Goal: Information Seeking & Learning: Find specific fact

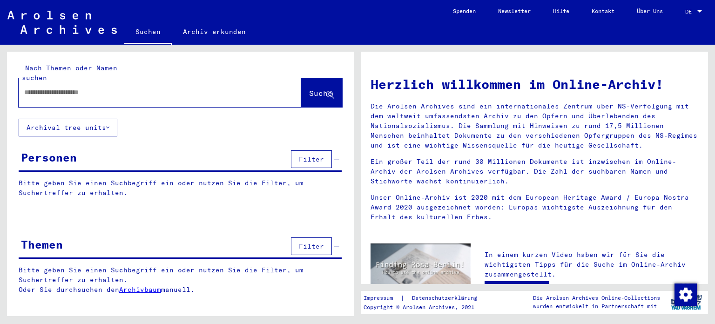
click at [686, 13] on span "DE" at bounding box center [690, 11] width 10 height 7
click at [675, 16] on span "English" at bounding box center [676, 16] width 23 height 7
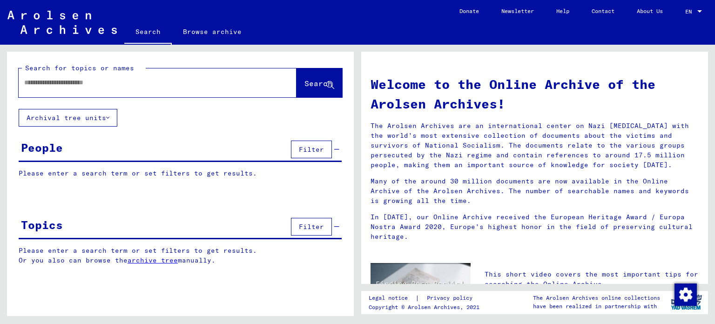
click at [54, 86] on input "text" at bounding box center [146, 83] width 244 height 10
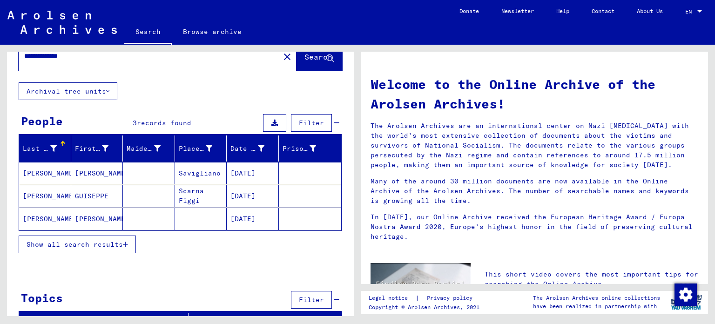
scroll to position [38, 0]
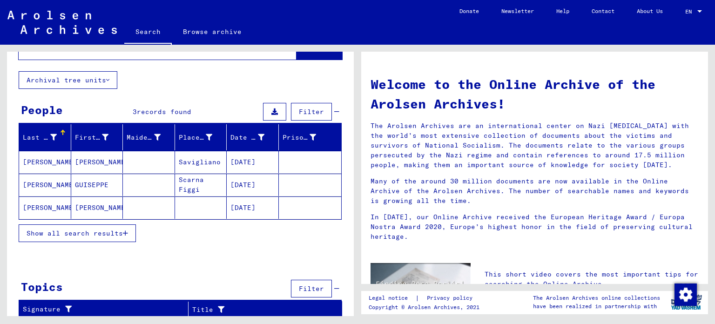
click at [108, 232] on span "Show all search results" at bounding box center [75, 233] width 96 height 8
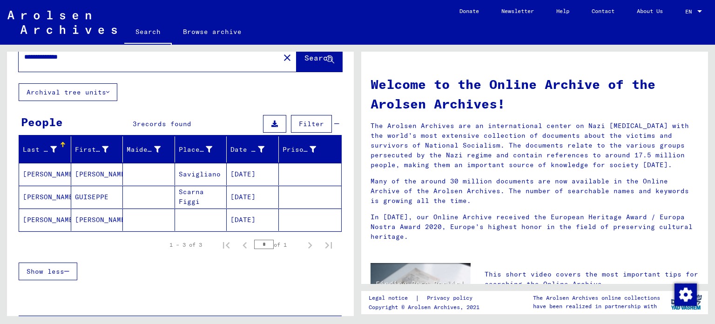
scroll to position [0, 0]
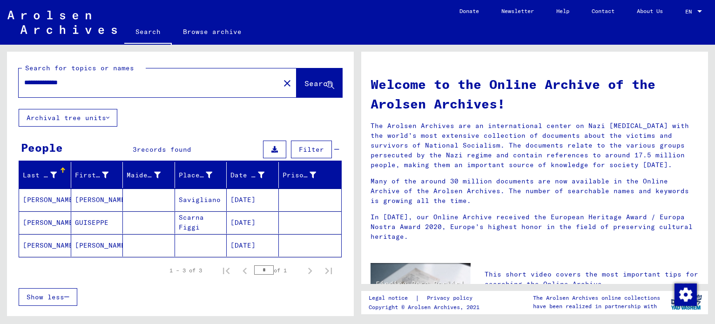
drag, startPoint x: 90, startPoint y: 82, endPoint x: 0, endPoint y: 78, distance: 90.0
click at [0, 78] on div "**********" at bounding box center [179, 180] width 358 height 271
paste input "text"
click at [314, 84] on span "Search" at bounding box center [319, 83] width 28 height 9
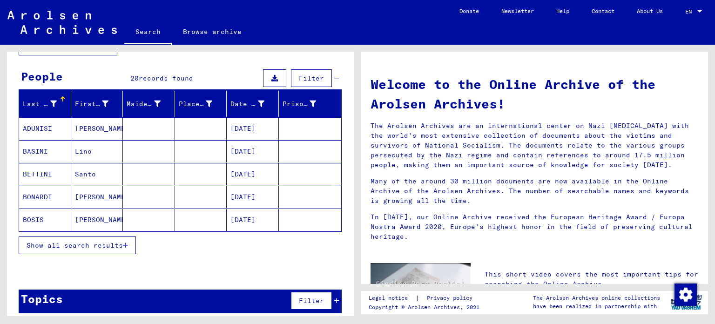
scroll to position [76, 0]
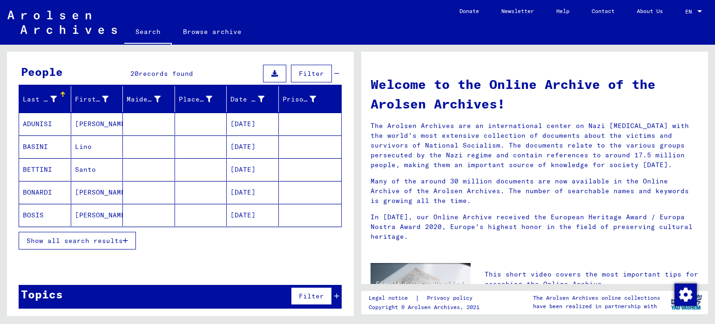
click at [87, 241] on span "Show all search results" at bounding box center [75, 241] width 96 height 8
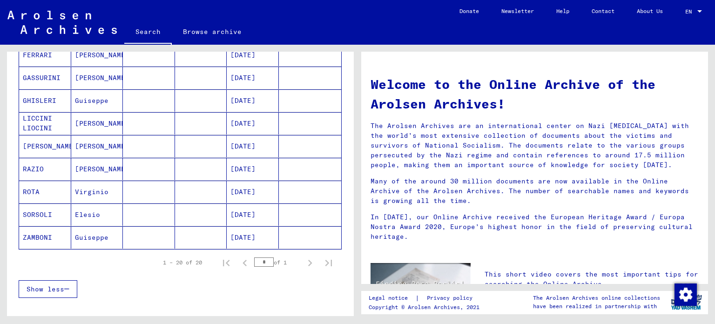
scroll to position [402, 0]
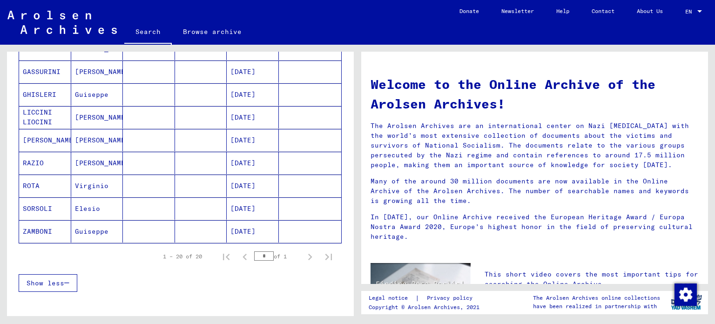
click at [89, 136] on mat-cell "[PERSON_NAME]" at bounding box center [97, 140] width 52 height 22
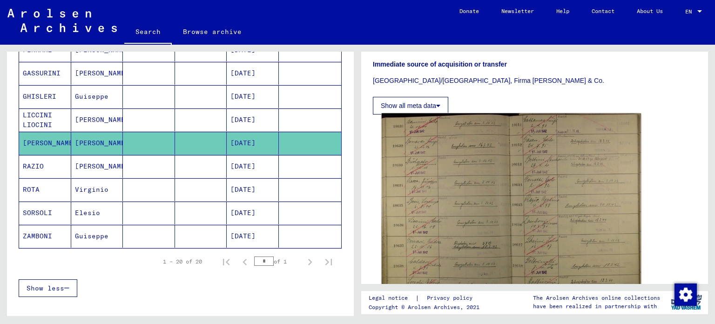
scroll to position [279, 0]
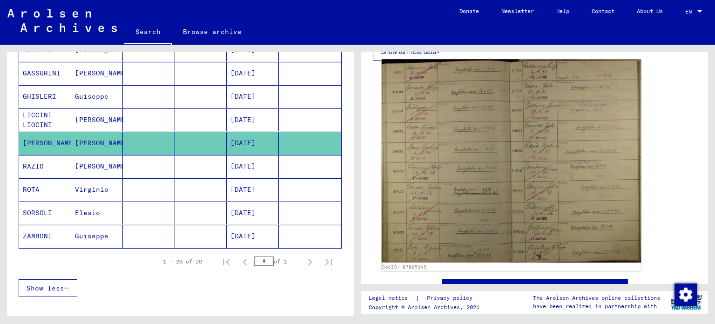
click at [448, 159] on img at bounding box center [512, 160] width 260 height 203
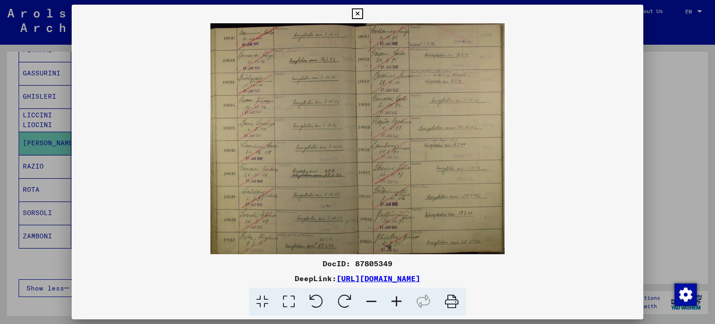
click at [395, 301] on icon at bounding box center [396, 302] width 25 height 28
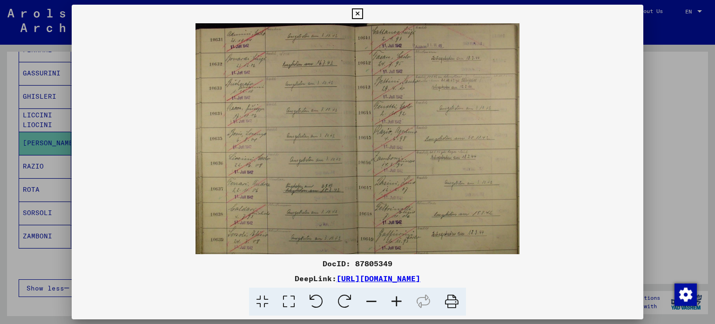
click at [395, 301] on icon at bounding box center [396, 302] width 25 height 28
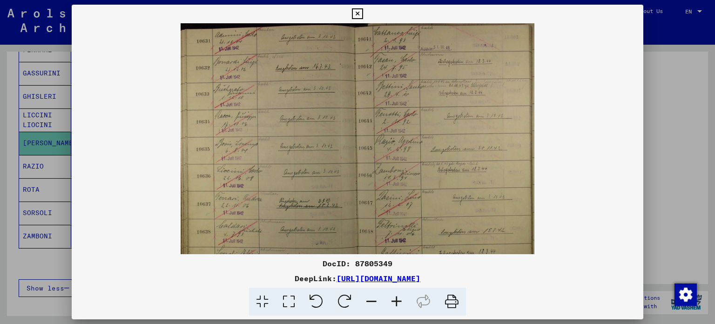
click at [395, 301] on icon at bounding box center [396, 302] width 25 height 28
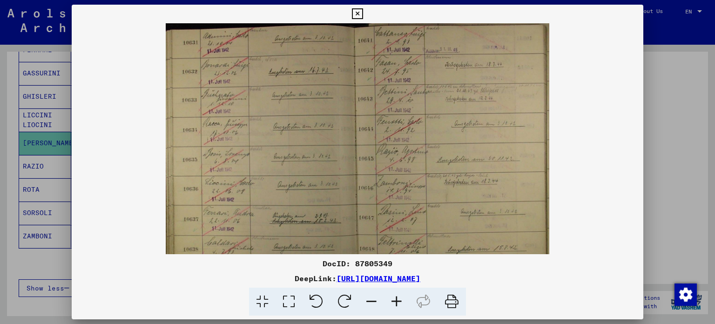
click at [395, 301] on icon at bounding box center [396, 302] width 25 height 28
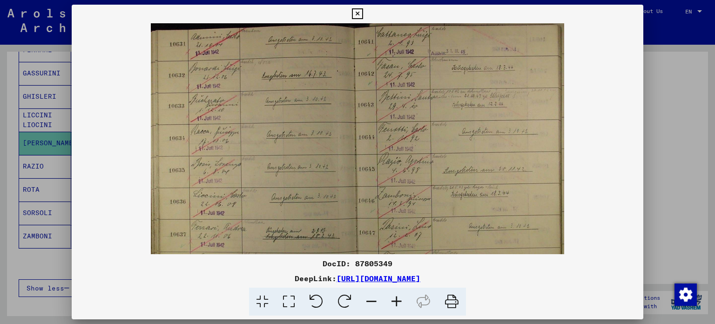
click at [395, 301] on icon at bounding box center [396, 302] width 25 height 28
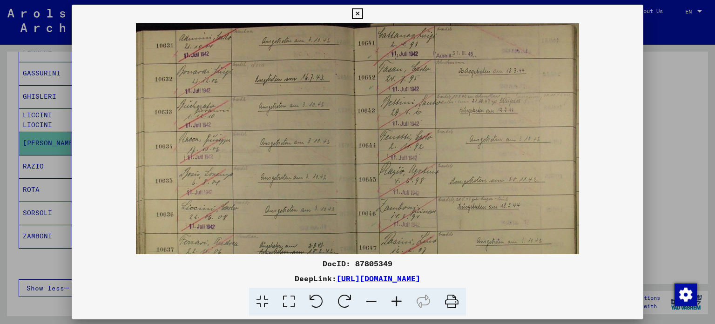
click at [395, 301] on icon at bounding box center [396, 302] width 25 height 28
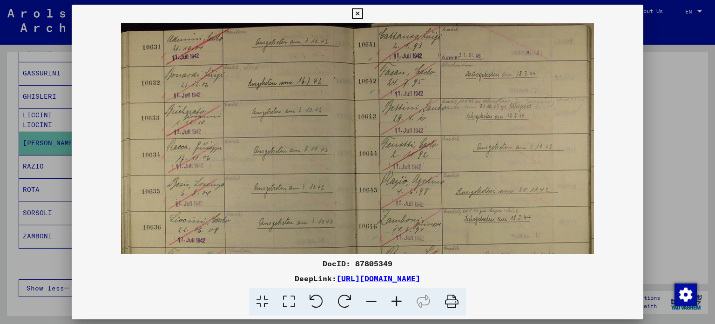
click at [395, 300] on icon at bounding box center [396, 302] width 25 height 28
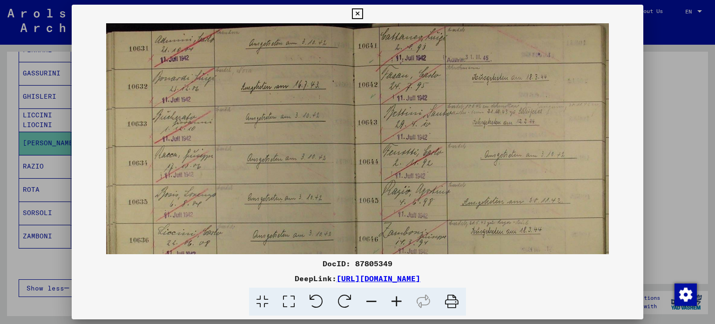
click at [395, 300] on icon at bounding box center [396, 302] width 25 height 28
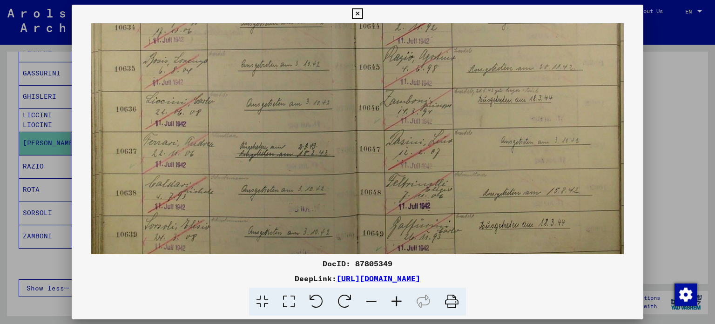
drag, startPoint x: 261, startPoint y: 183, endPoint x: 263, endPoint y: 40, distance: 143.9
click at [263, 40] on img at bounding box center [357, 87] width 532 height 417
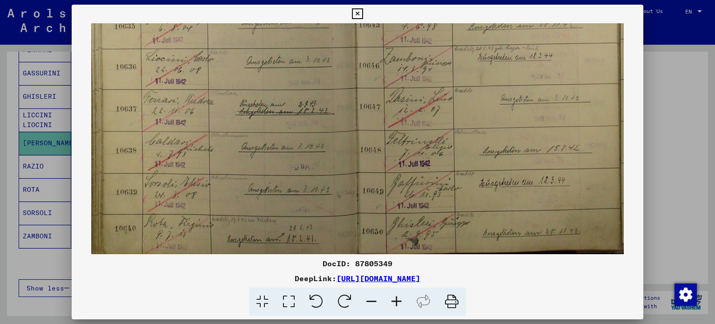
drag, startPoint x: 263, startPoint y: 151, endPoint x: 260, endPoint y: 109, distance: 42.5
click at [259, 67] on img at bounding box center [357, 45] width 532 height 417
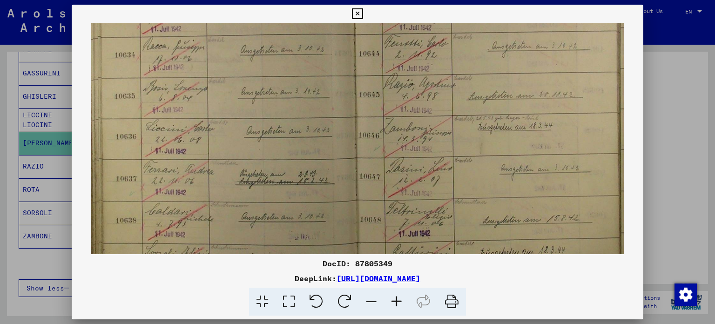
scroll to position [113, 0]
drag, startPoint x: 257, startPoint y: 128, endPoint x: 272, endPoint y: 203, distance: 76.2
click at [272, 203] on img at bounding box center [357, 118] width 532 height 417
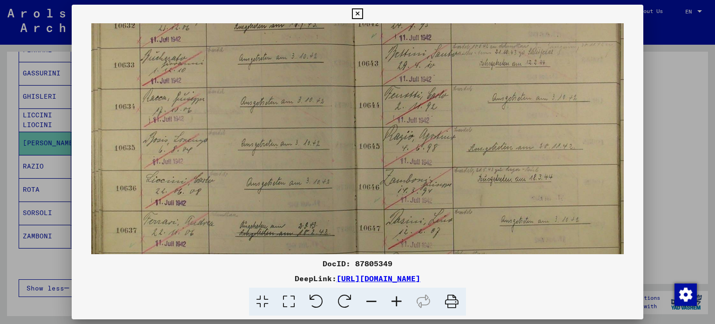
scroll to position [63, 0]
drag, startPoint x: 266, startPoint y: 129, endPoint x: 268, endPoint y: 182, distance: 53.1
click at [268, 182] on img at bounding box center [357, 168] width 532 height 417
click at [10, 162] on div at bounding box center [357, 162] width 715 height 324
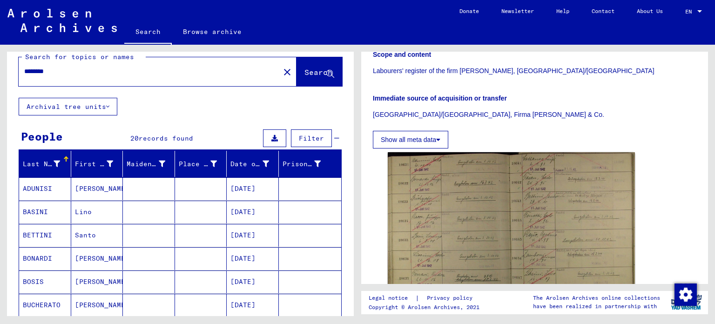
scroll to position [0, 0]
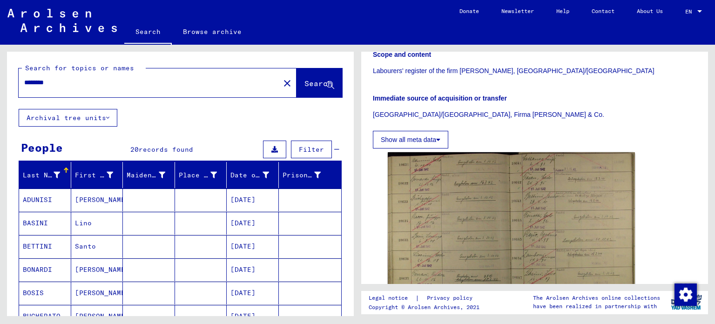
click at [62, 81] on input "********" at bounding box center [149, 83] width 250 height 10
type input "**********"
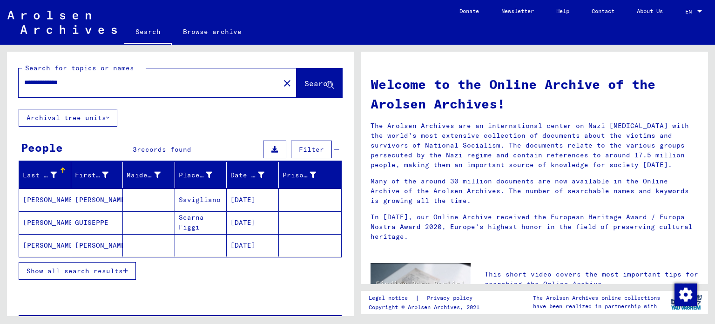
click at [90, 196] on mat-cell "[PERSON_NAME]" at bounding box center [97, 200] width 52 height 22
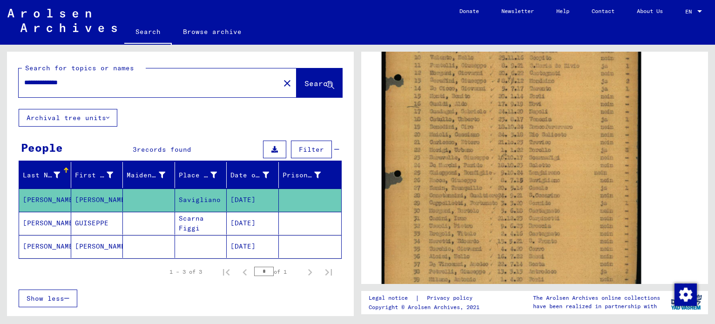
scroll to position [279, 0]
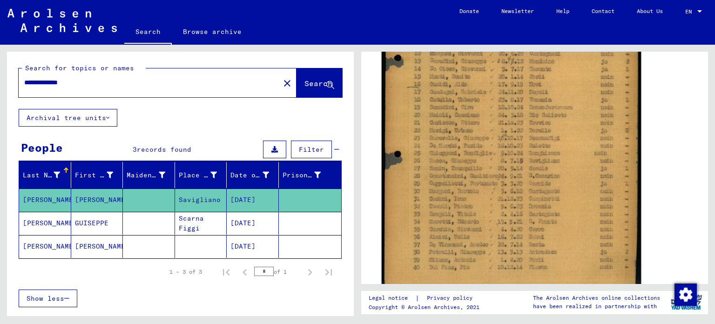
click at [440, 224] on img at bounding box center [512, 109] width 260 height 359
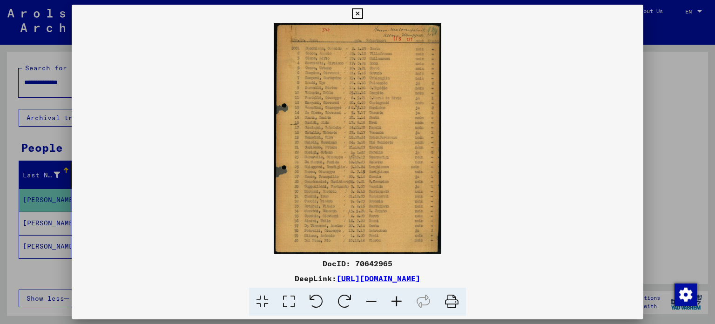
click at [395, 301] on icon at bounding box center [396, 302] width 25 height 28
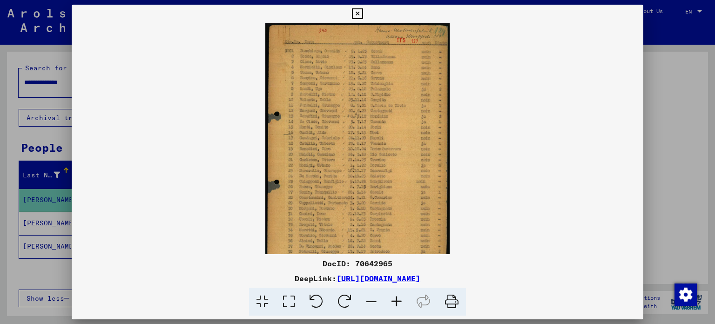
click at [395, 301] on icon at bounding box center [396, 302] width 25 height 28
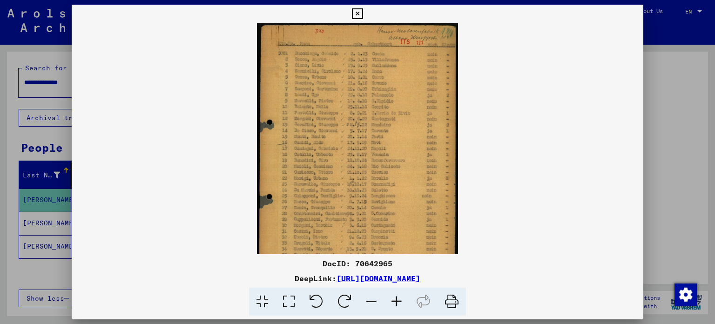
click at [395, 301] on icon at bounding box center [396, 302] width 25 height 28
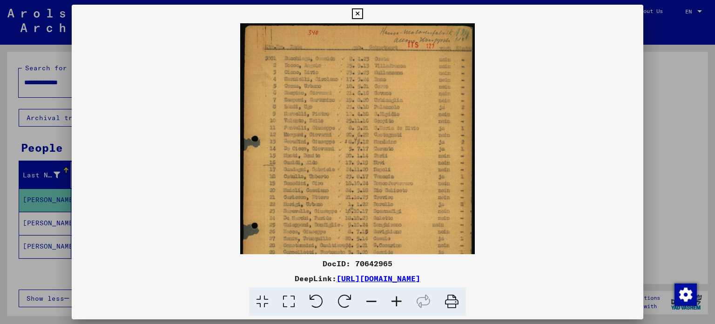
click at [395, 301] on icon at bounding box center [396, 302] width 25 height 28
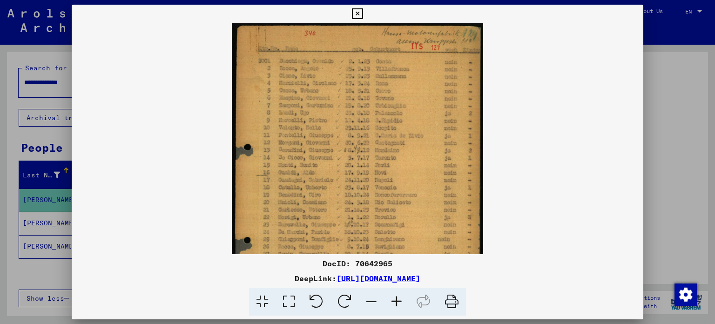
click at [395, 301] on icon at bounding box center [396, 302] width 25 height 28
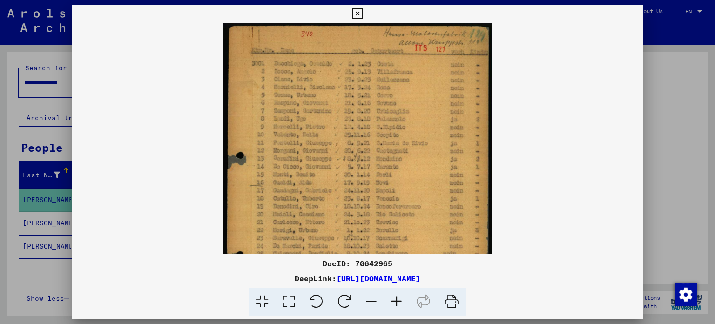
click at [395, 301] on icon at bounding box center [396, 302] width 25 height 28
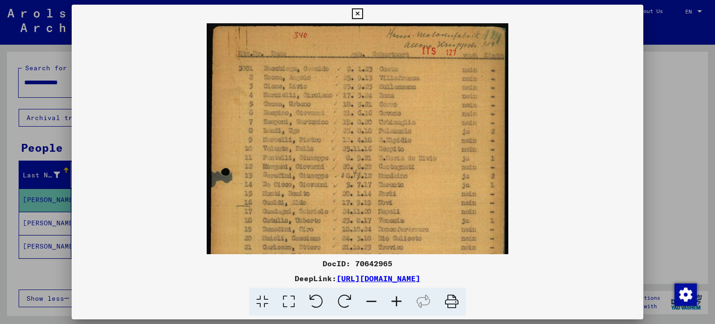
click at [394, 301] on icon at bounding box center [396, 302] width 25 height 28
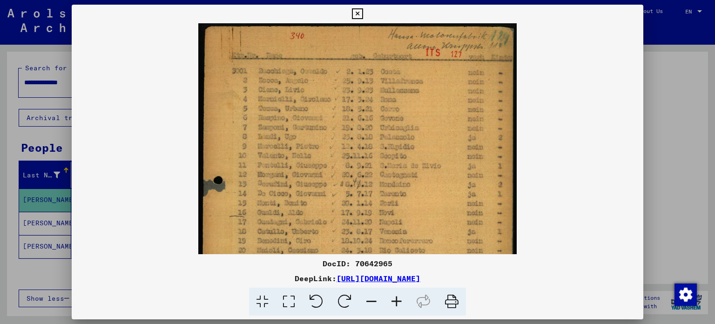
click at [394, 301] on icon at bounding box center [396, 302] width 25 height 28
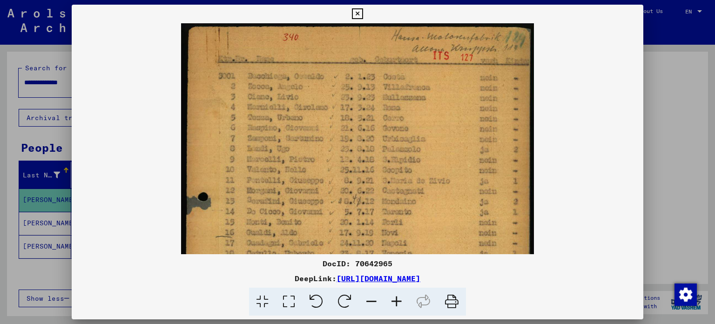
click at [393, 300] on icon at bounding box center [396, 302] width 25 height 28
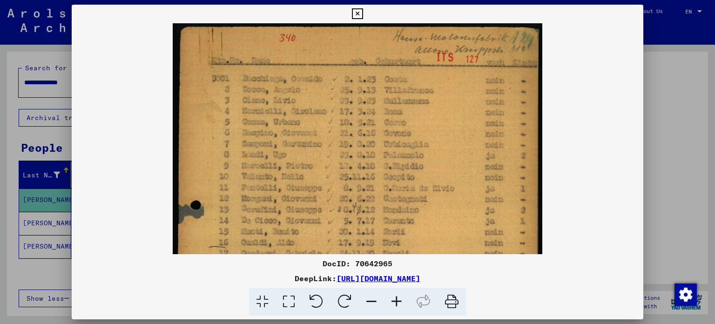
click at [393, 300] on icon at bounding box center [396, 302] width 25 height 28
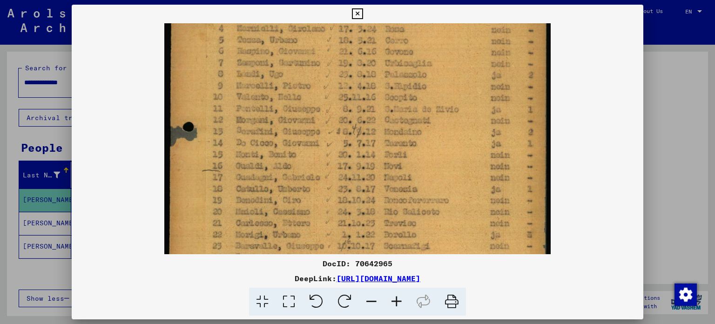
drag, startPoint x: 264, startPoint y: 190, endPoint x: 266, endPoint y: 106, distance: 83.4
click at [266, 106] on img at bounding box center [357, 204] width 387 height 534
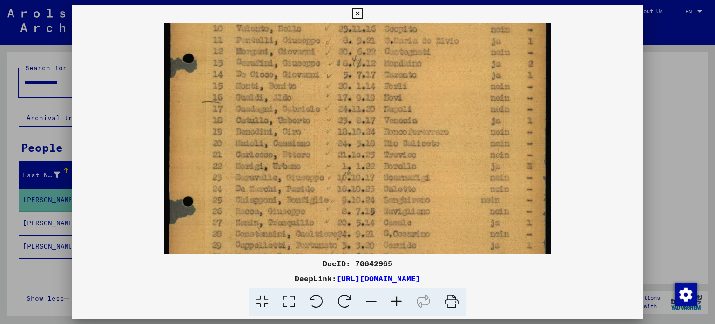
drag, startPoint x: 265, startPoint y: 175, endPoint x: 266, endPoint y: 108, distance: 67.5
click at [266, 108] on img at bounding box center [357, 135] width 387 height 534
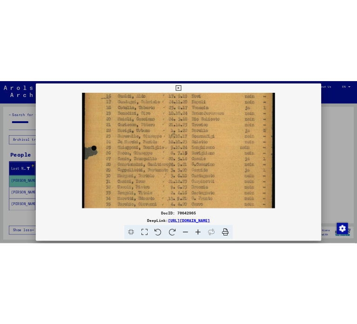
scroll to position [233, 0]
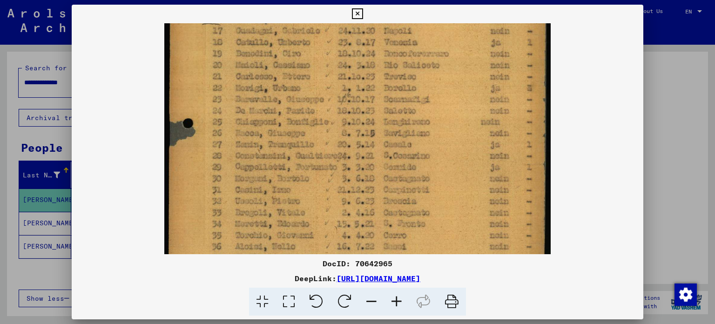
drag, startPoint x: 270, startPoint y: 166, endPoint x: 269, endPoint y: 91, distance: 74.5
click at [269, 91] on img at bounding box center [357, 57] width 387 height 534
